Goal: Information Seeking & Learning: Learn about a topic

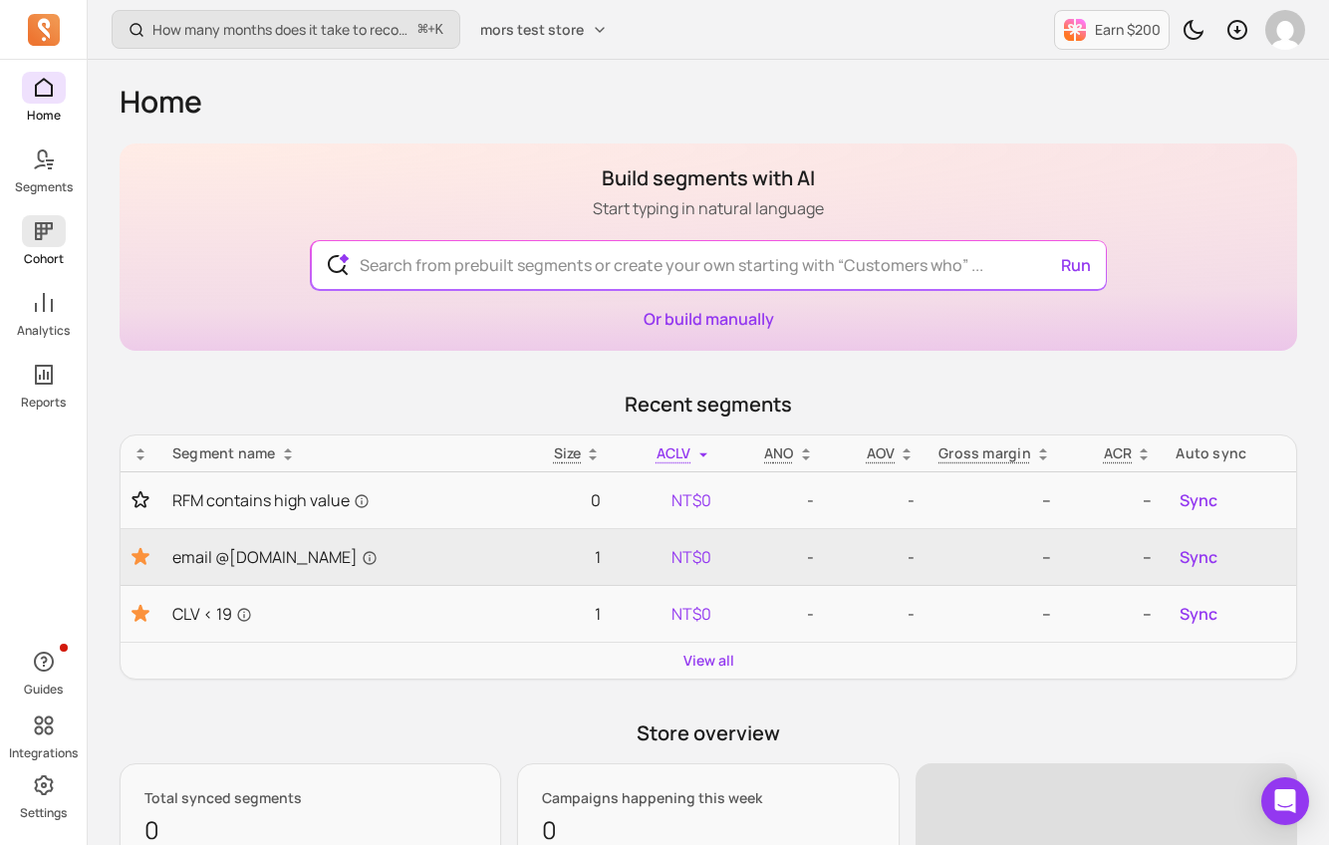
click at [46, 237] on icon at bounding box center [44, 231] width 24 height 24
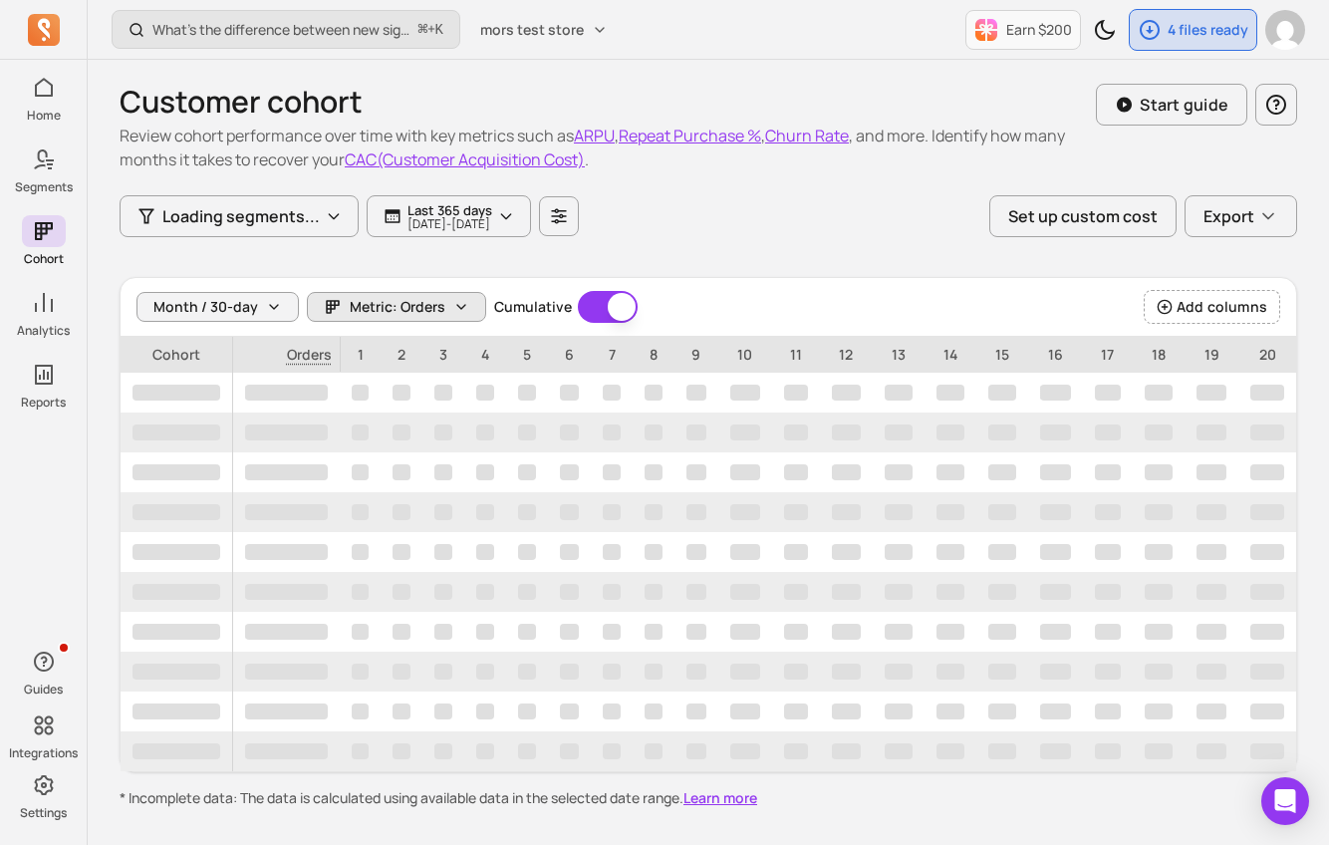
click at [403, 307] on span "Metric: Orders" at bounding box center [398, 307] width 96 height 20
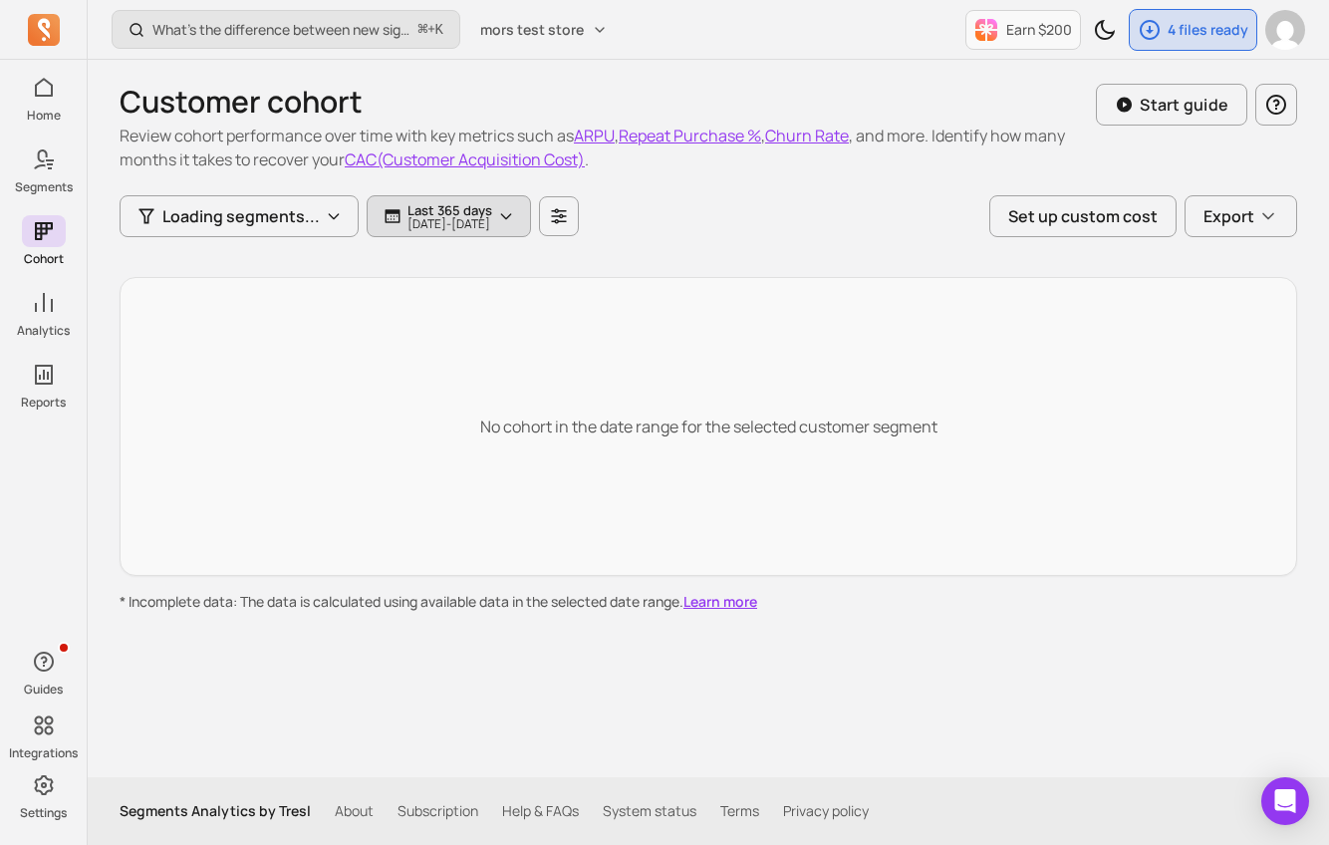
click at [430, 218] on p "[DATE] - [DATE]" at bounding box center [449, 224] width 85 height 12
click at [438, 225] on p "[DATE] - [DATE]" at bounding box center [449, 224] width 85 height 12
click at [444, 366] on div "No cohort in the date range for the selected customer segment" at bounding box center [709, 426] width 1178 height 299
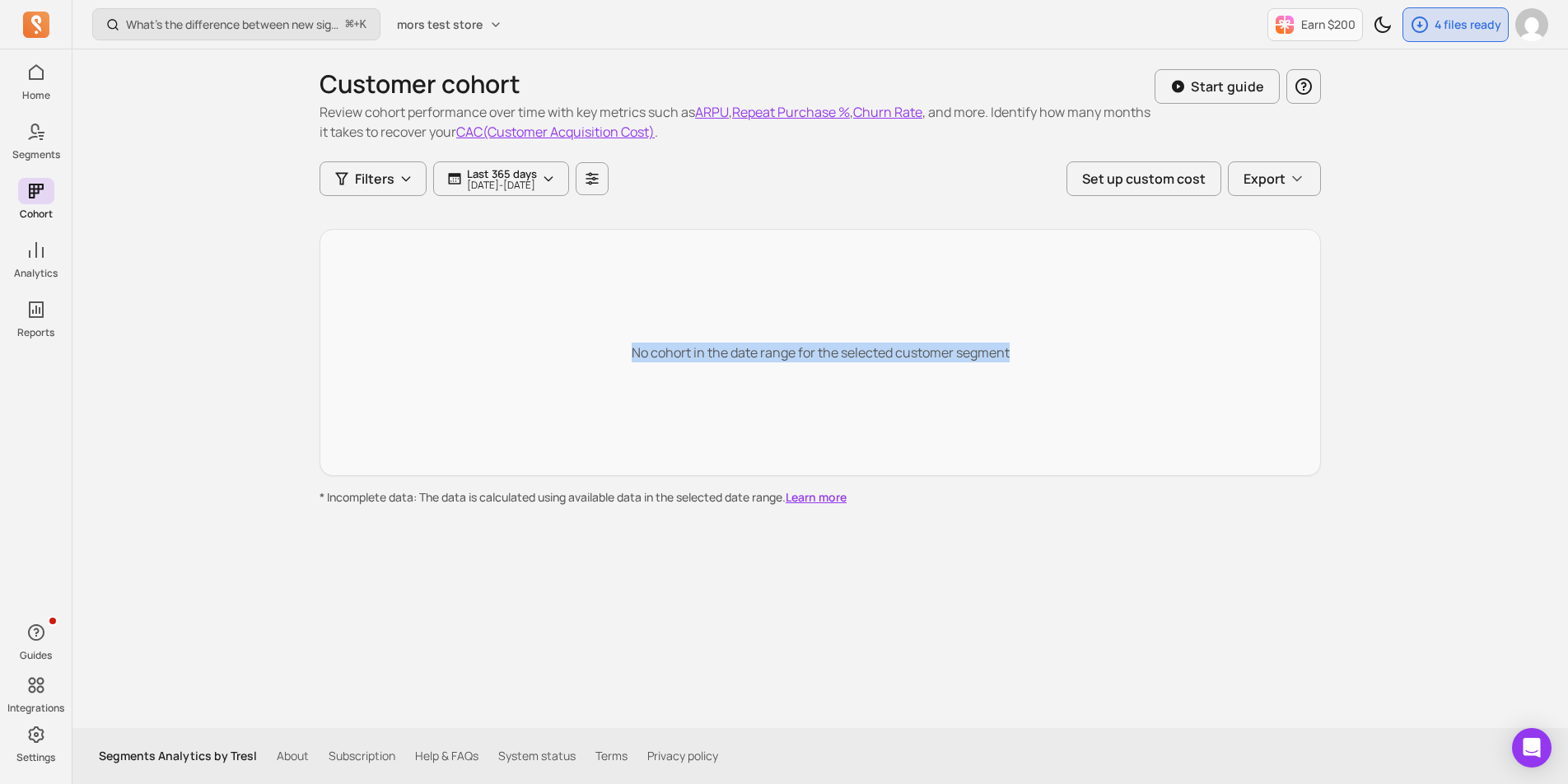
drag, startPoint x: 885, startPoint y: 389, endPoint x: 857, endPoint y: 304, distance: 89.5
click at [855, 304] on div "No cohort in the date range for the selected customer segment" at bounding box center [820, 352] width 1001 height 247
click at [857, 304] on div "No cohort in the date range for the selected customer segment" at bounding box center [820, 352] width 1001 height 247
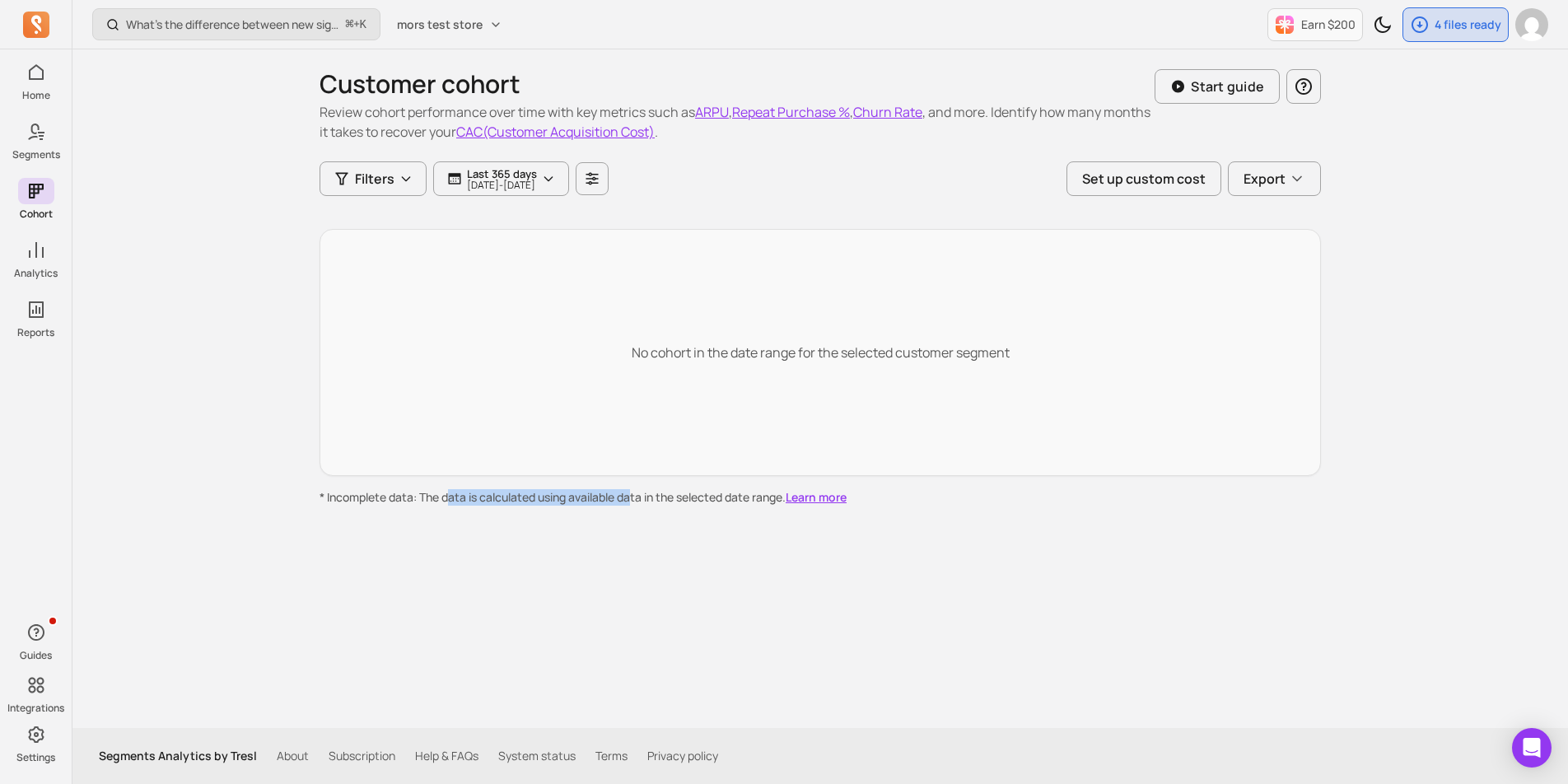
drag, startPoint x: 556, startPoint y: 493, endPoint x: 642, endPoint y: 493, distance: 86.0
click at [642, 493] on p "* Incomplete data: The data is calculated using available data in the selected …" at bounding box center [820, 498] width 1001 height 17
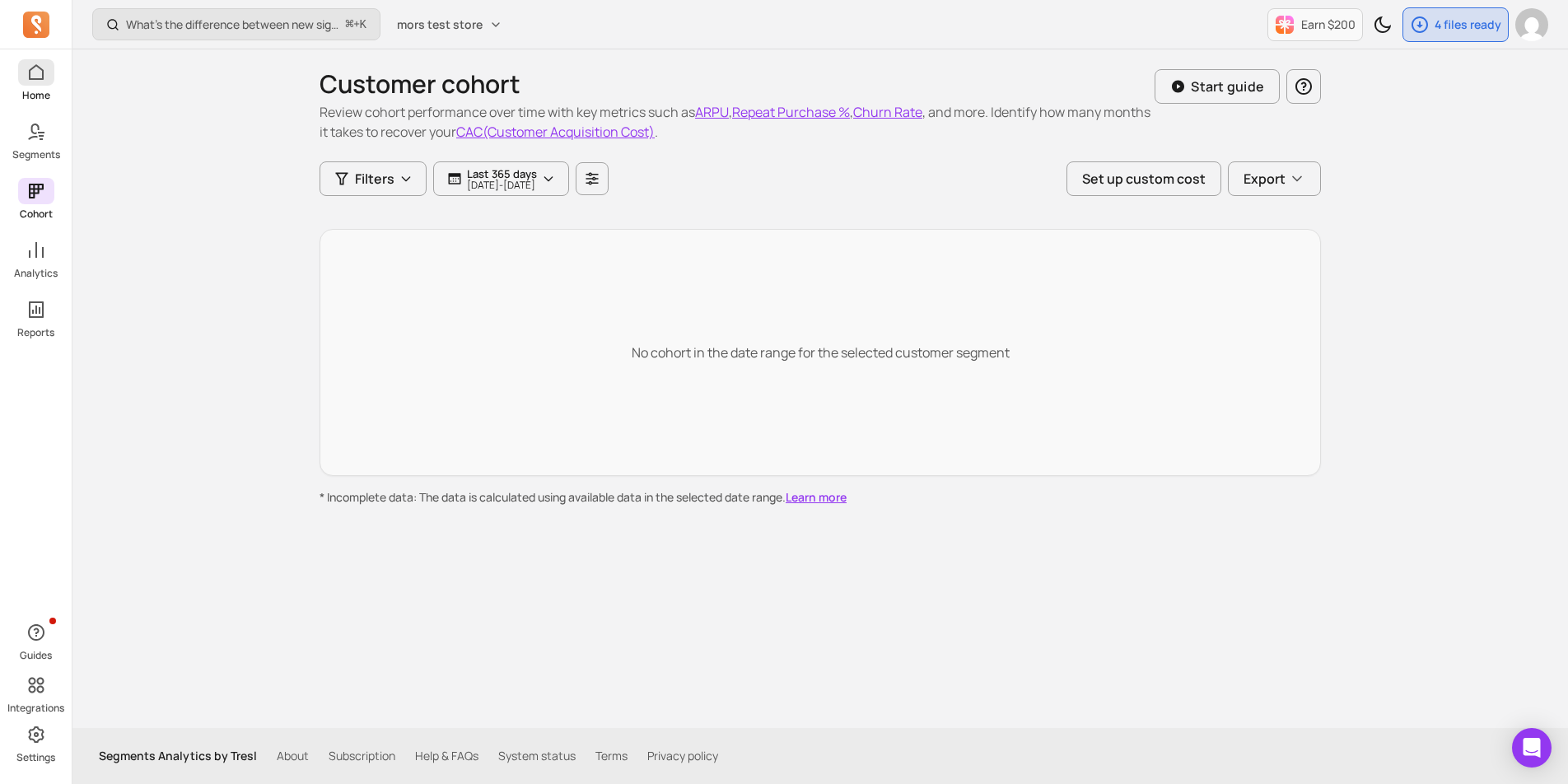
click at [47, 82] on span at bounding box center [36, 73] width 36 height 26
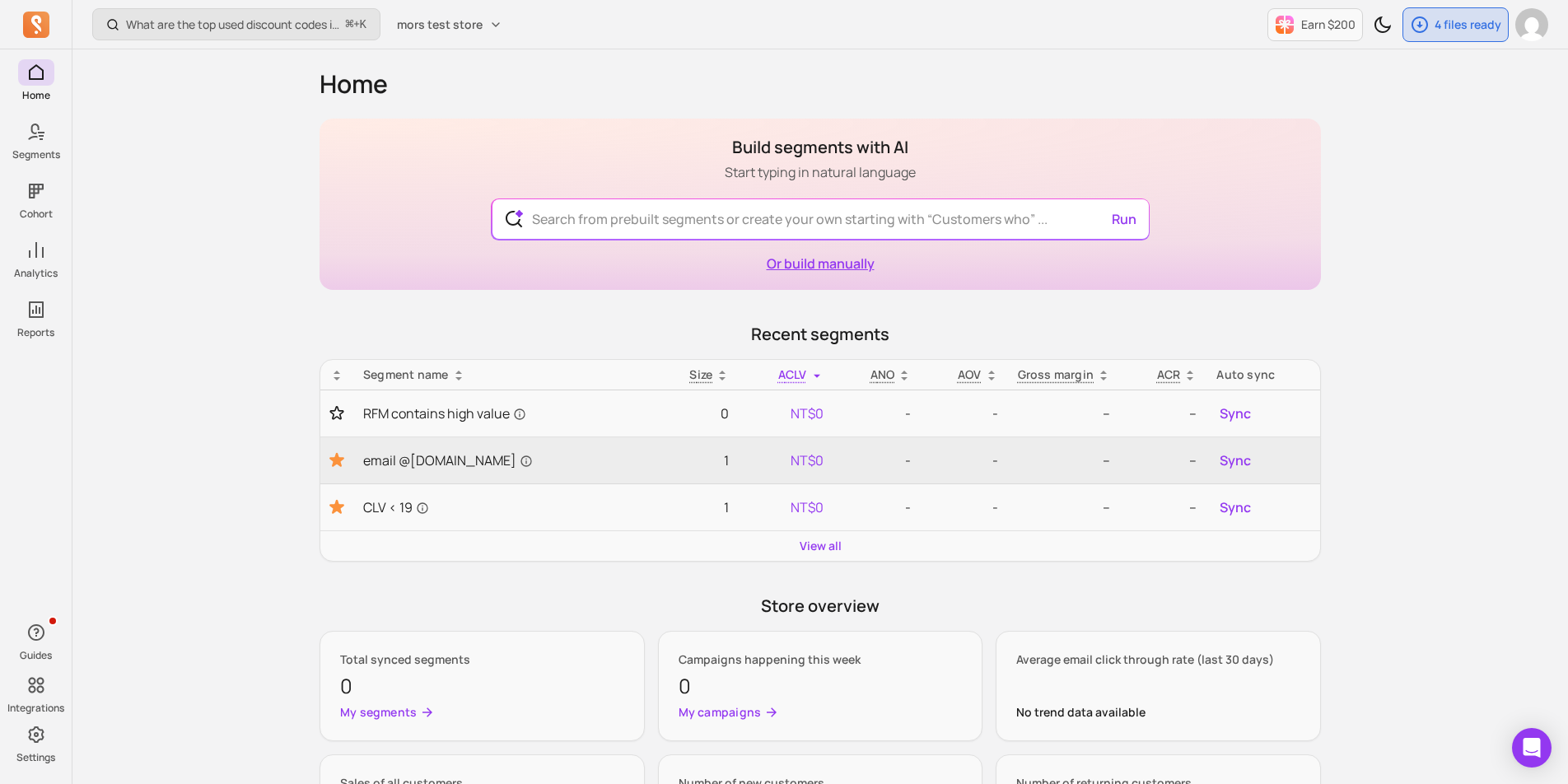
click at [838, 260] on link "Or build manually" at bounding box center [820, 264] width 108 height 18
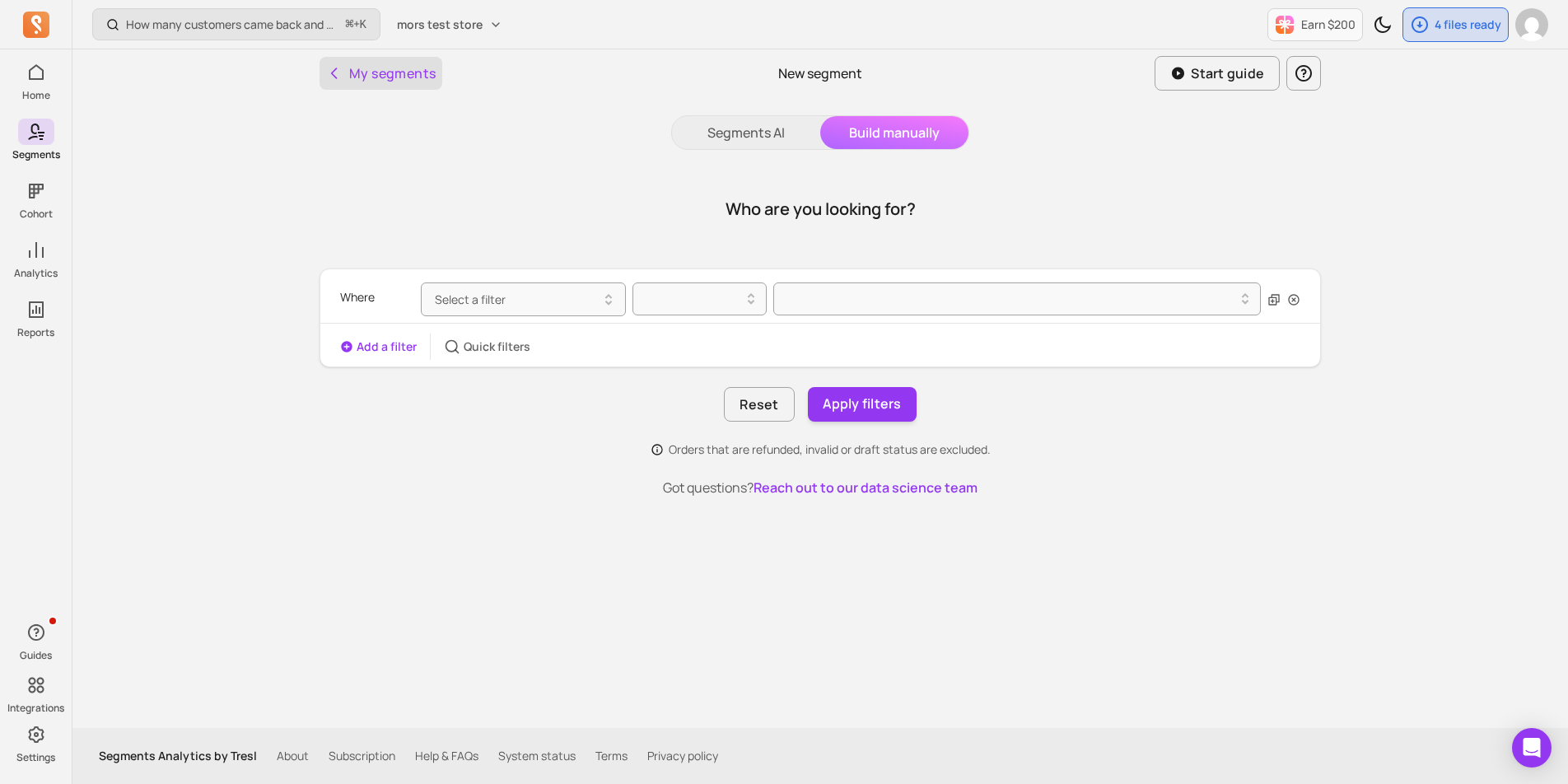
click at [357, 74] on button "My segments" at bounding box center [381, 74] width 122 height 33
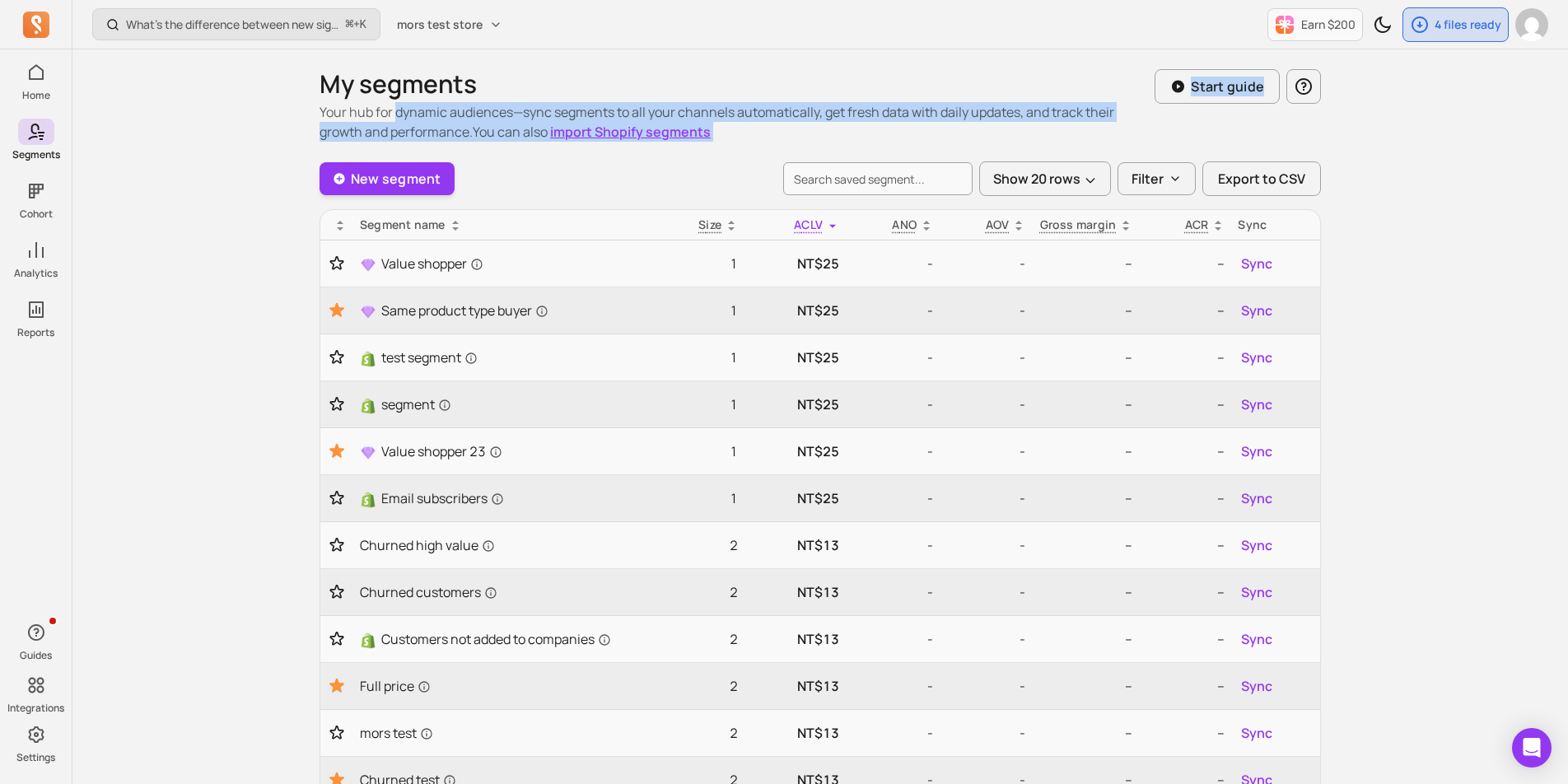
drag, startPoint x: 398, startPoint y: 118, endPoint x: 388, endPoint y: 146, distance: 29.7
click at [388, 146] on div "My segments Your hub for dynamic audiences—sync segments to all your channels a…" at bounding box center [820, 655] width 1001 height 1172
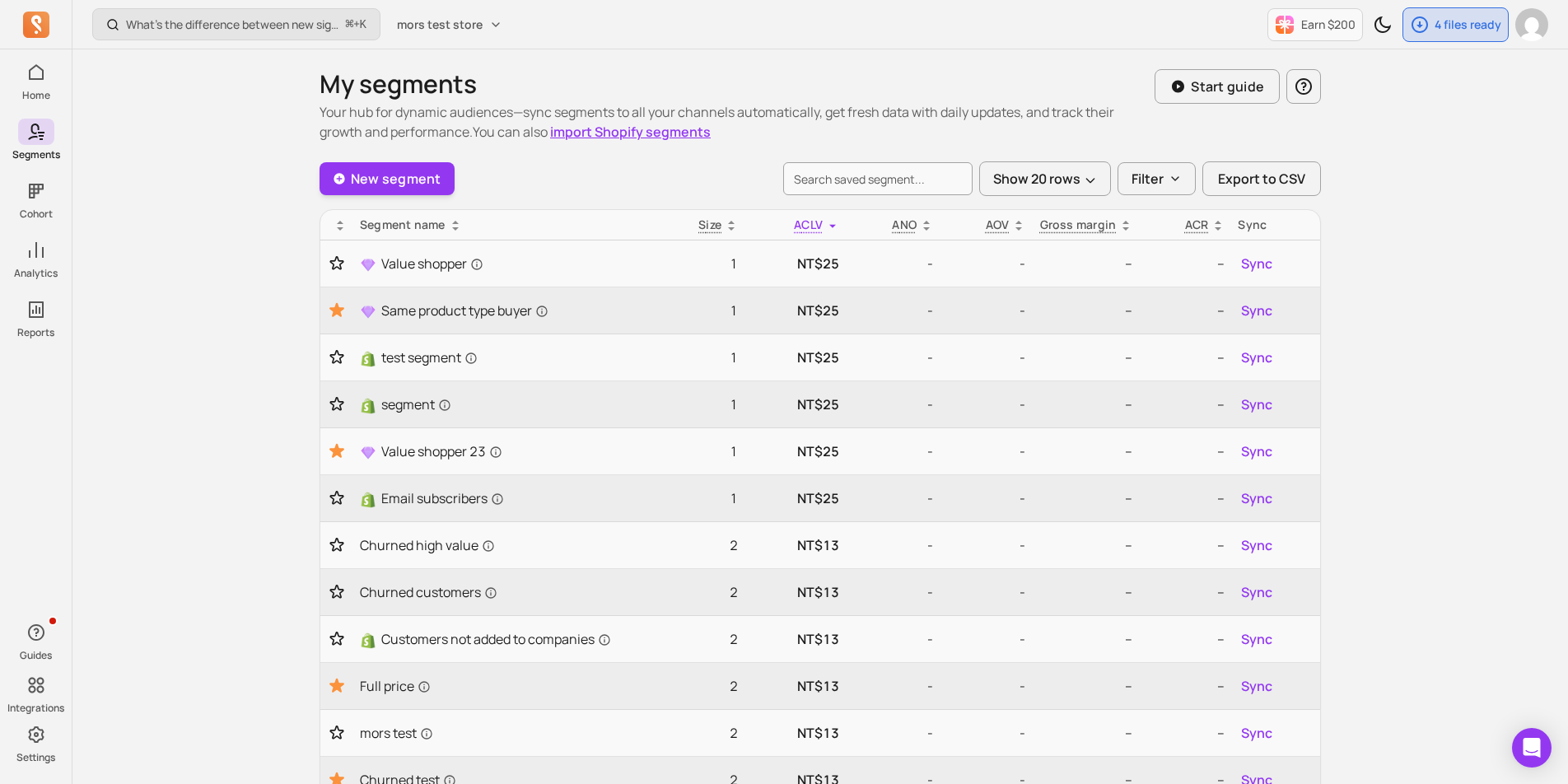
drag, startPoint x: 401, startPoint y: 141, endPoint x: 401, endPoint y: 130, distance: 11.0
click at [401, 130] on p "Your hub for dynamic audiences—sync segments to all your channels automatically…" at bounding box center [737, 122] width 835 height 40
drag, startPoint x: 401, startPoint y: 127, endPoint x: 401, endPoint y: 140, distance: 13.0
click at [401, 140] on p "Your hub for dynamic audiences—sync segments to all your channels automatically…" at bounding box center [737, 122] width 835 height 40
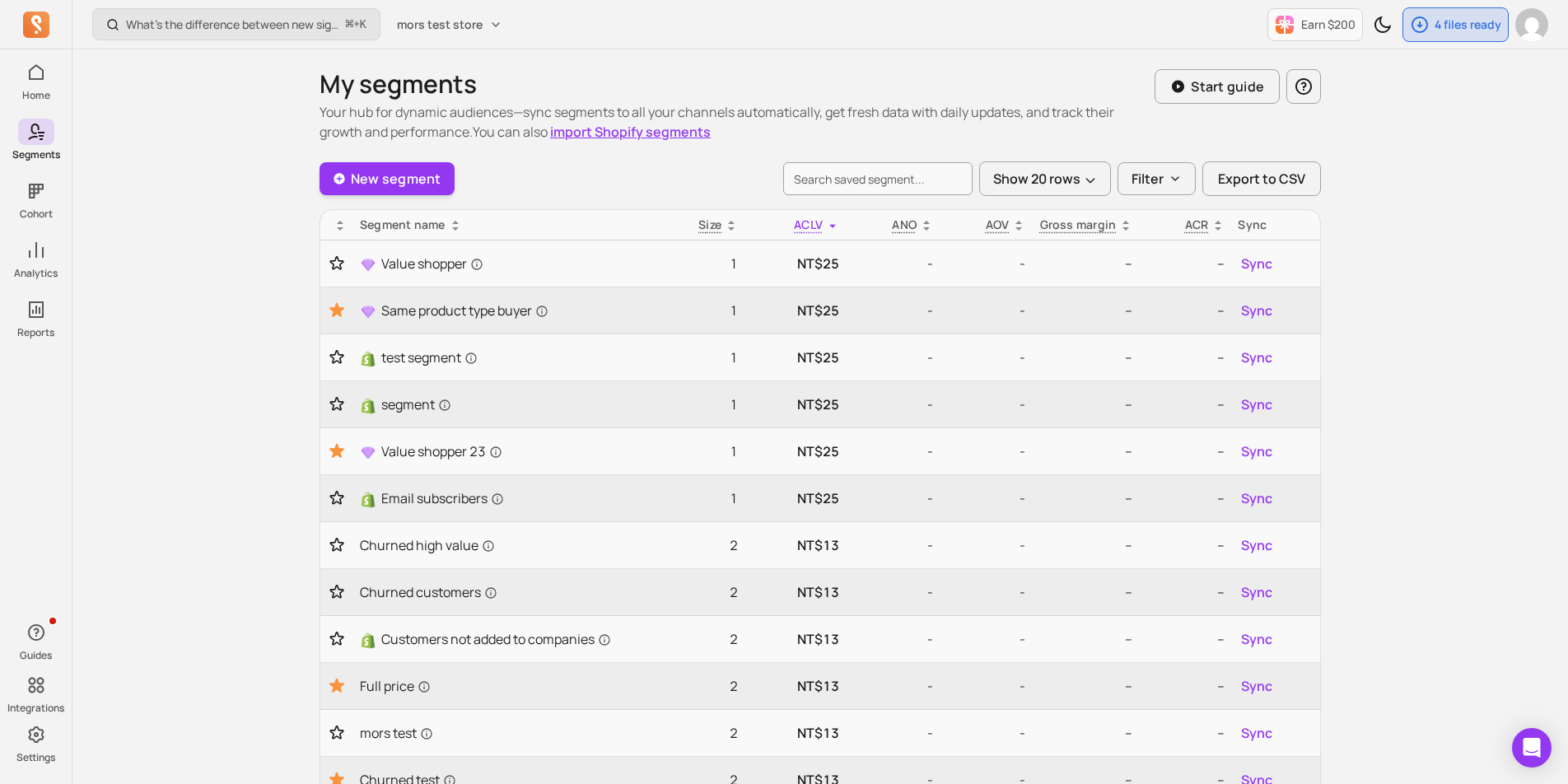
click at [401, 140] on p "Your hub for dynamic audiences—sync segments to all your channels automatically…" at bounding box center [737, 122] width 835 height 40
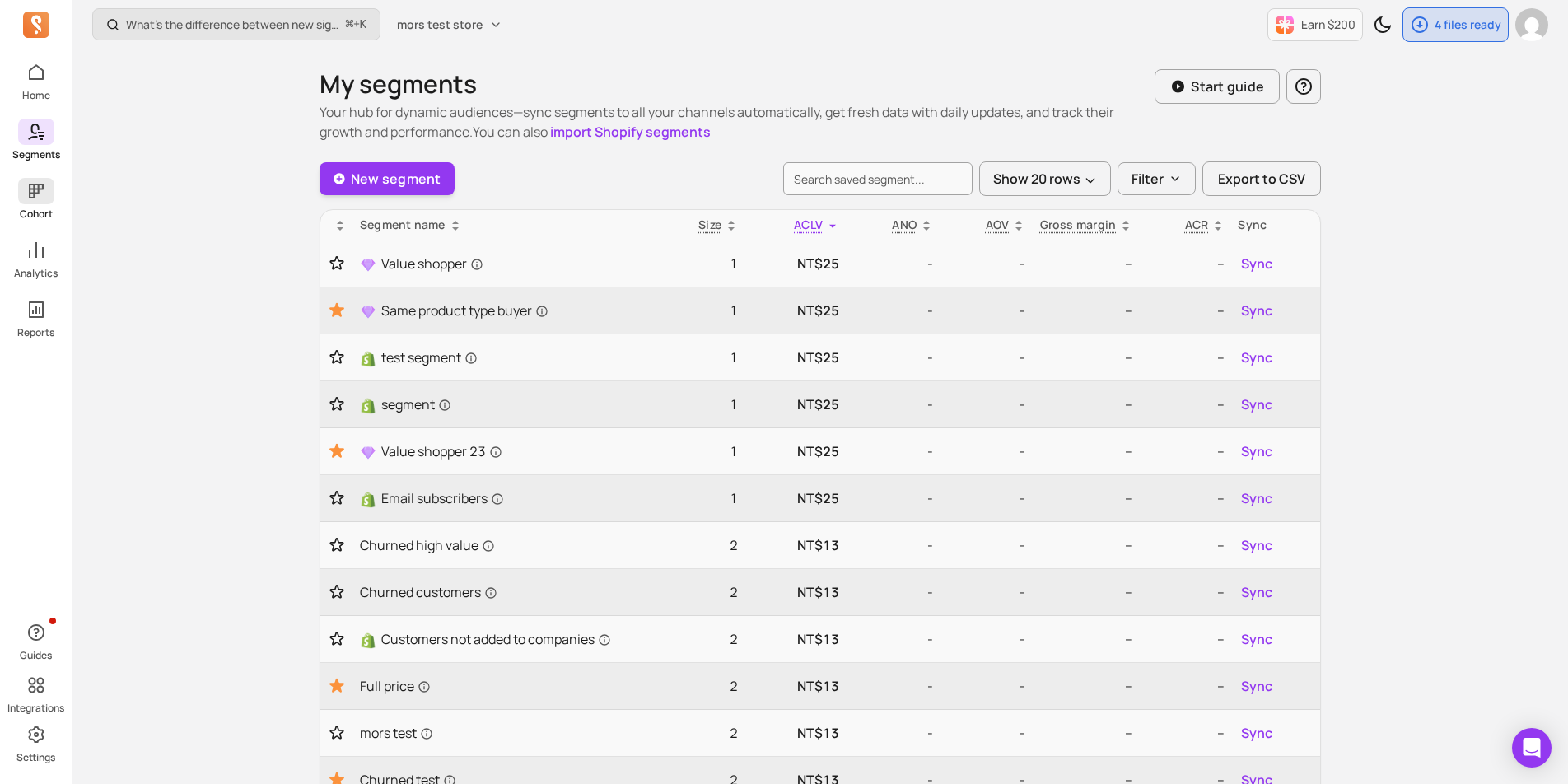
click at [33, 194] on icon at bounding box center [36, 191] width 15 height 15
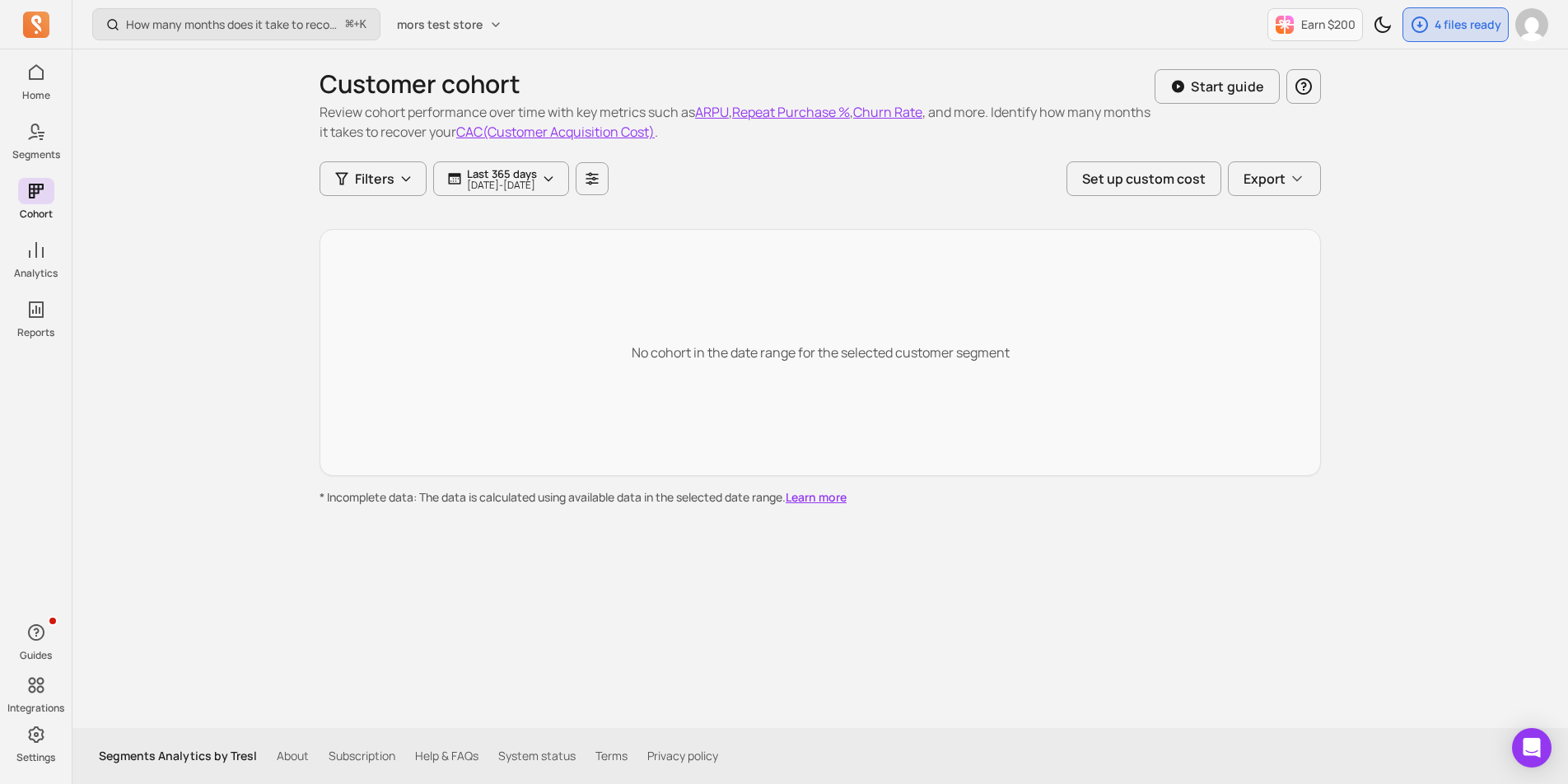
drag, startPoint x: 479, startPoint y: 103, endPoint x: 479, endPoint y: 117, distance: 14.0
click at [479, 117] on p "Review cohort performance over time with key metrics such as ARPU , Repeat Purc…" at bounding box center [737, 122] width 835 height 40
click at [476, 130] on p "Review cohort performance over time with key metrics such as ARPU , Repeat Purc…" at bounding box center [737, 122] width 835 height 40
click at [476, 118] on p "Review cohort performance over time with key metrics such as ARPU , Repeat Purc…" at bounding box center [737, 122] width 835 height 40
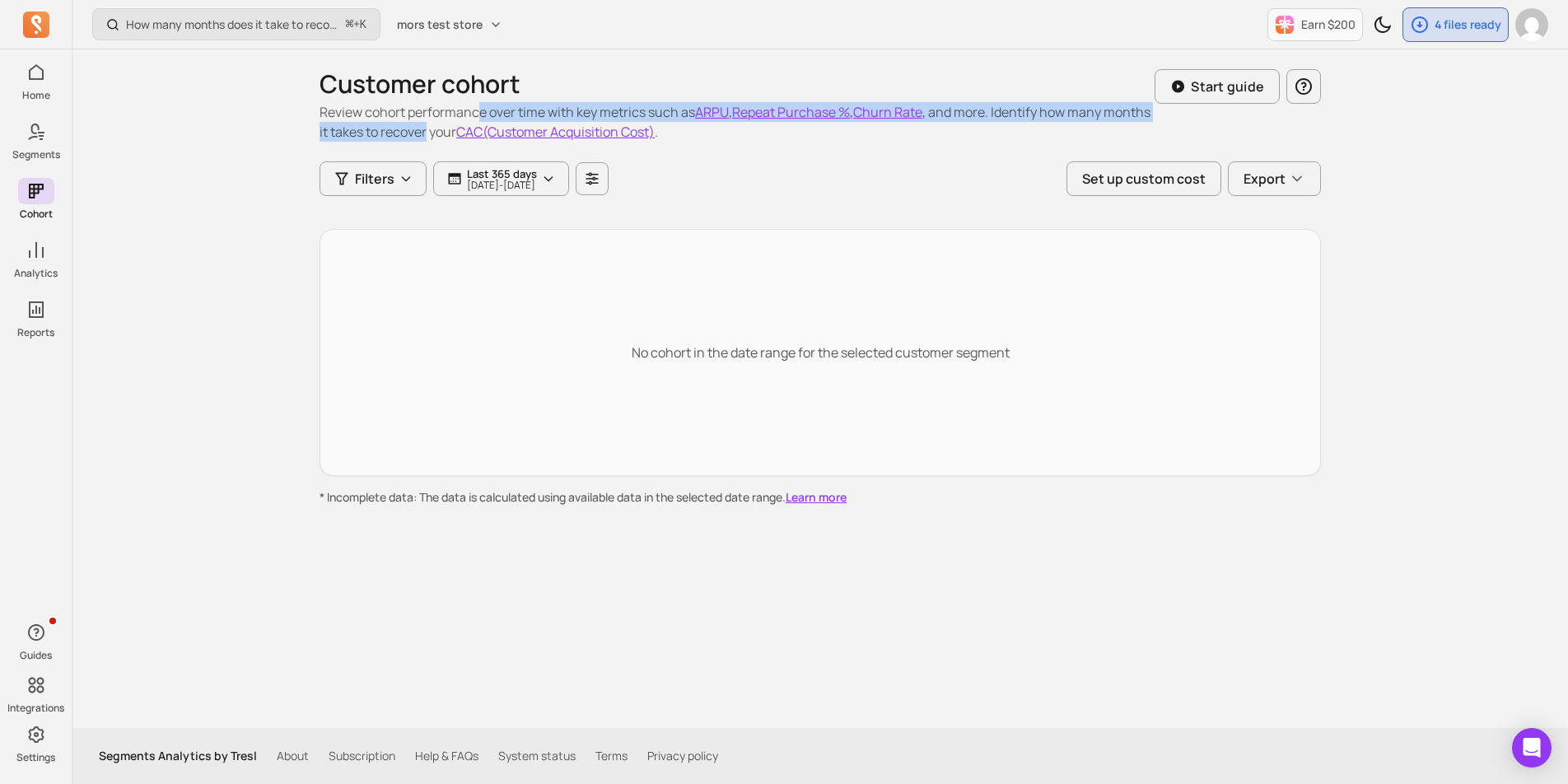
drag, startPoint x: 476, startPoint y: 116, endPoint x: 476, endPoint y: 131, distance: 15.0
click at [476, 131] on p "Review cohort performance over time with key metrics such as ARPU , Repeat Purc…" at bounding box center [737, 122] width 835 height 40
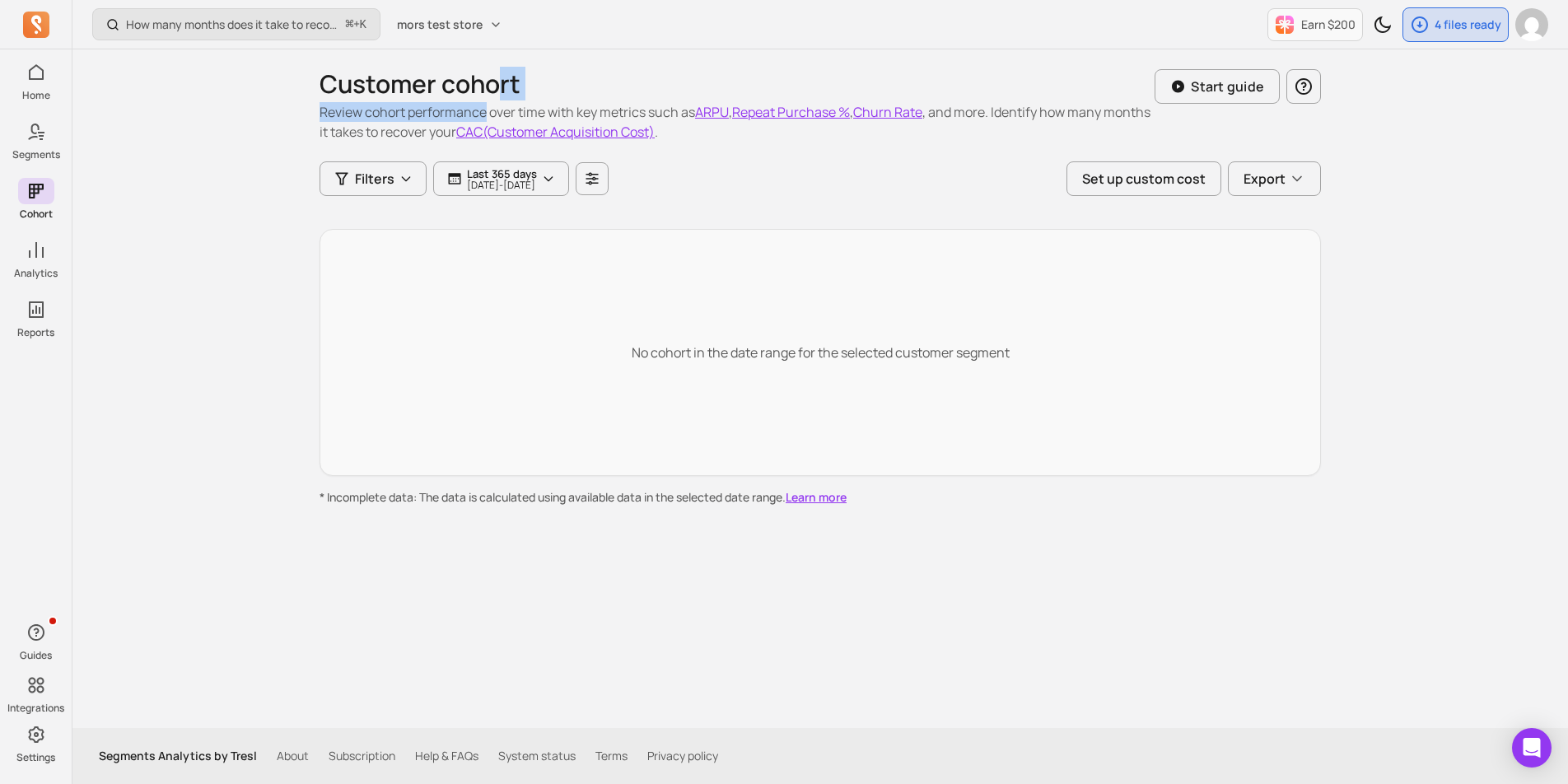
drag, startPoint x: 496, startPoint y: 90, endPoint x: 480, endPoint y: 115, distance: 29.7
click at [480, 115] on div "Customer cohort Review cohort performance over time with key metrics such as AR…" at bounding box center [737, 106] width 835 height 73
click at [480, 115] on p "Review cohort performance over time with key metrics such as ARPU , Repeat Purc…" at bounding box center [737, 122] width 835 height 40
drag, startPoint x: 480, startPoint y: 115, endPoint x: 480, endPoint y: 90, distance: 25.0
click at [480, 90] on div "Customer cohort Review cohort performance over time with key metrics such as AR…" at bounding box center [737, 106] width 835 height 73
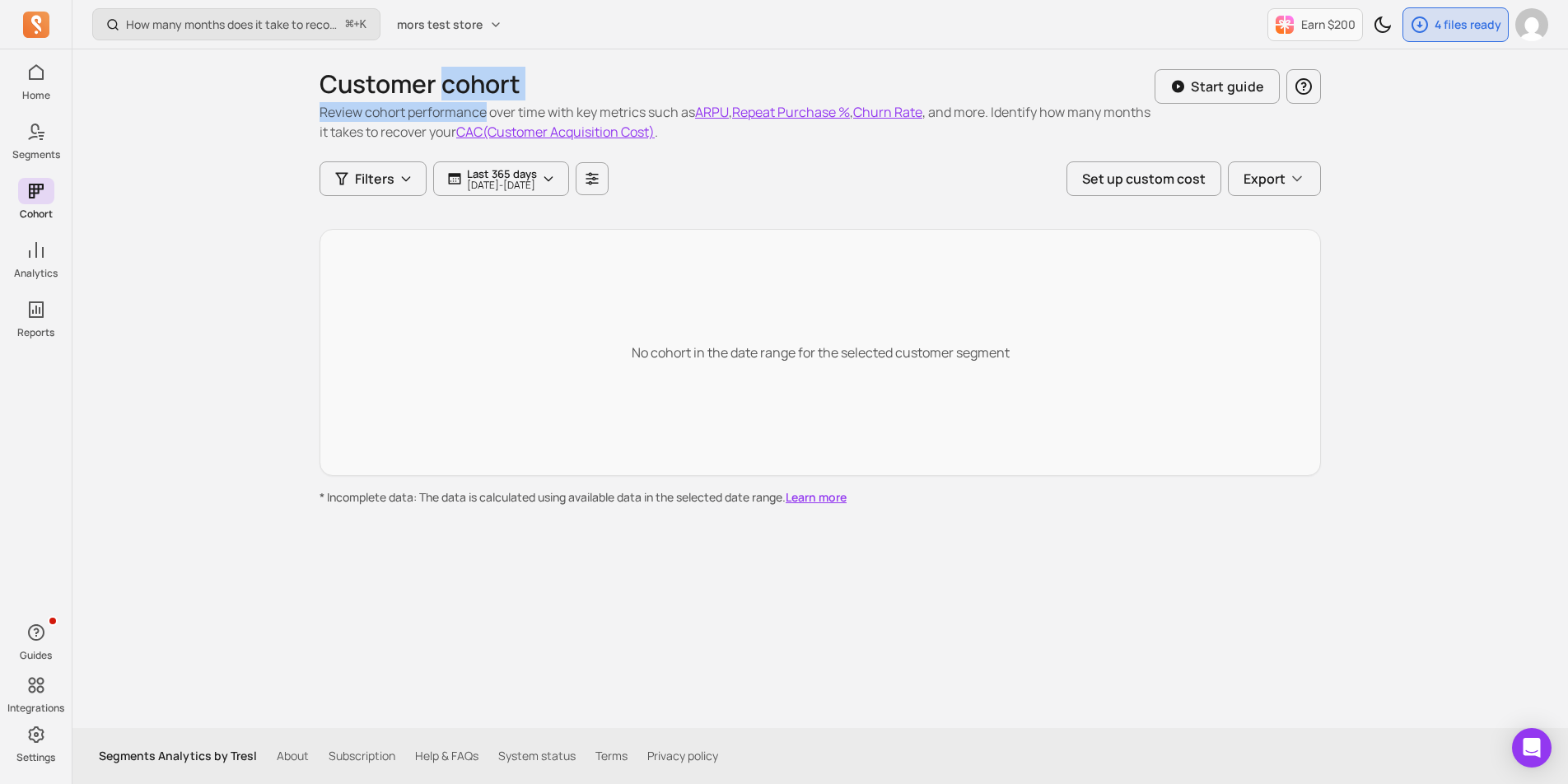
click at [480, 90] on h1 "Customer cohort" at bounding box center [737, 84] width 835 height 30
